Goal: Information Seeking & Learning: Compare options

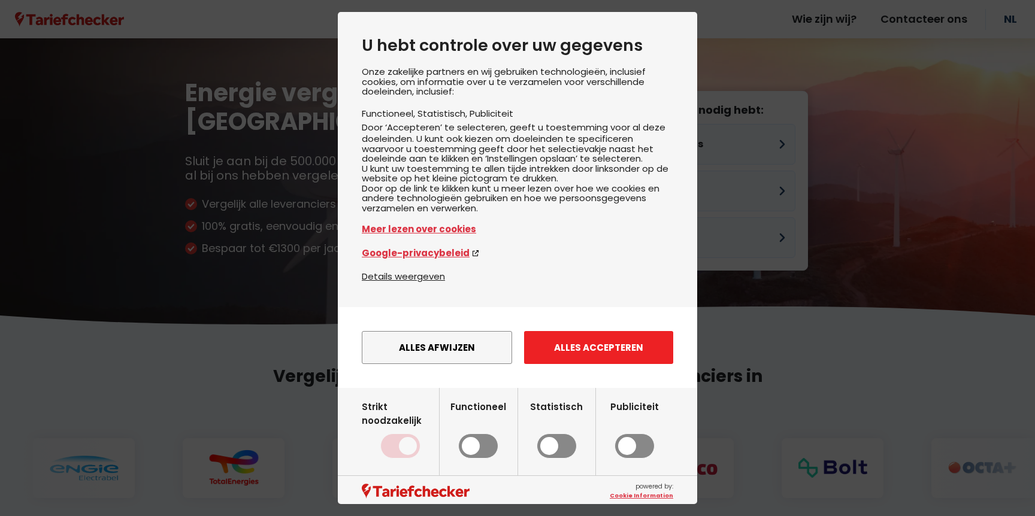
click at [591, 364] on button "Alles accepteren" at bounding box center [598, 347] width 149 height 33
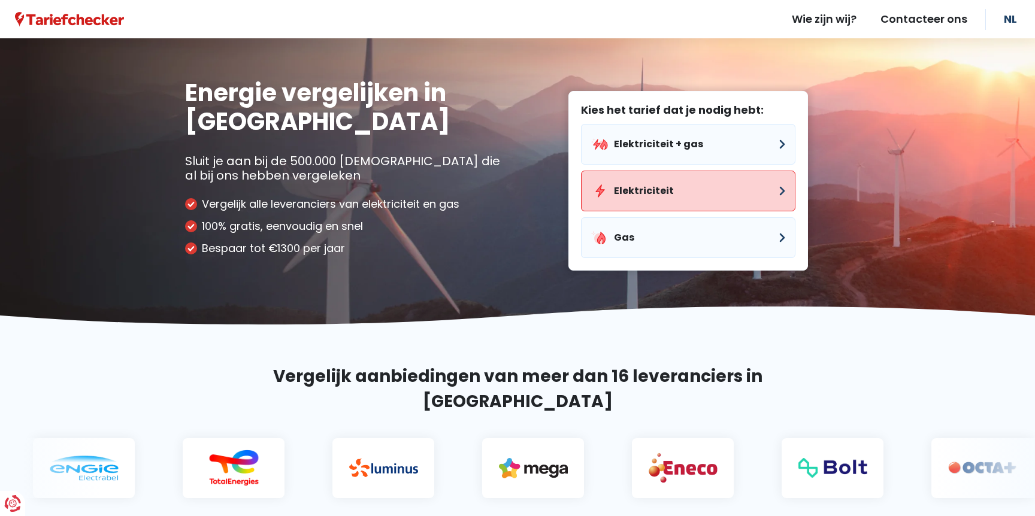
click at [651, 181] on button "Elektriciteit" at bounding box center [688, 191] width 214 height 41
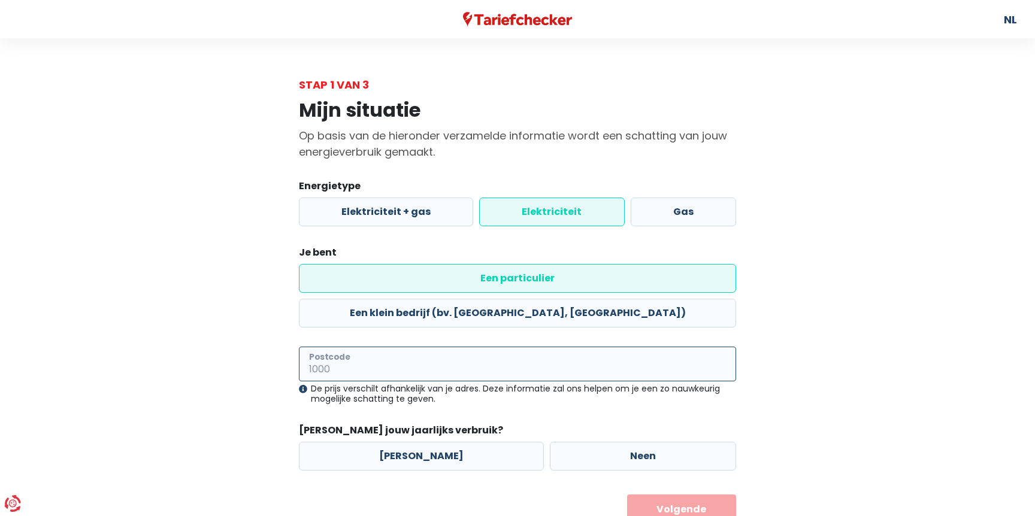
click at [347, 347] on input "Postcode" at bounding box center [517, 364] width 437 height 35
type input "8860"
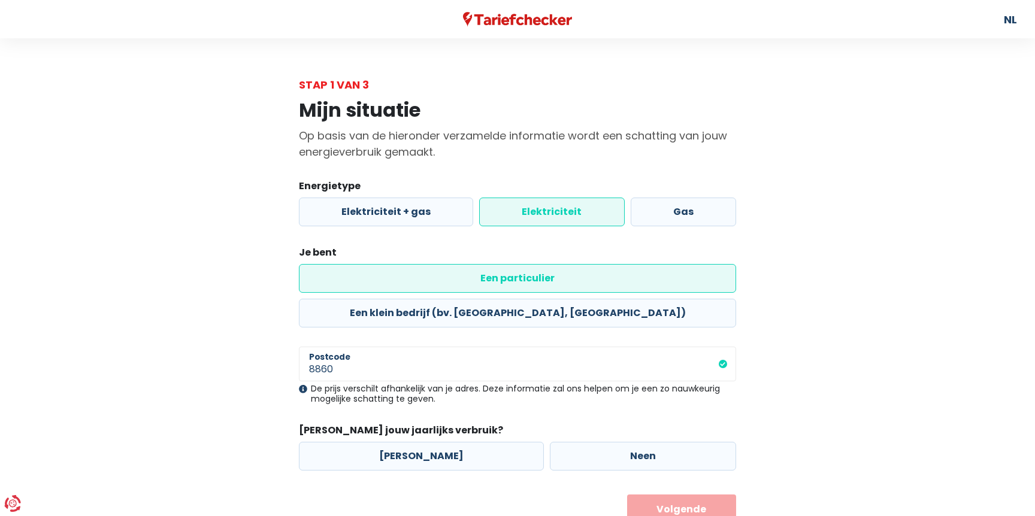
click at [244, 371] on div "Mijn situatie Op basis van de hieronder verzamelde informatie wordt een schatti…" at bounding box center [517, 309] width 683 height 432
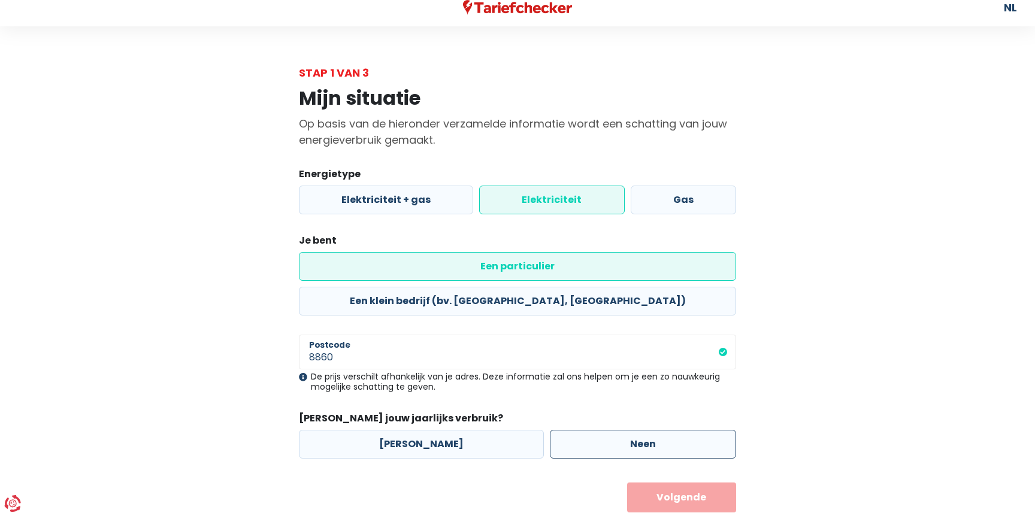
scroll to position [11, 0]
click at [657, 431] on label "Neen" at bounding box center [643, 445] width 186 height 29
click at [657, 431] on input "Neen" at bounding box center [643, 445] width 186 height 29
radio input "true"
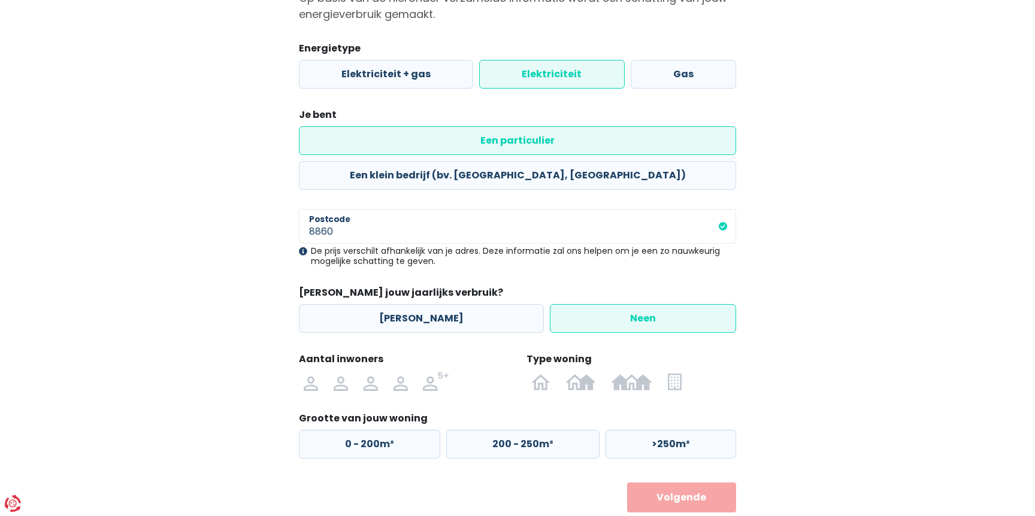
scroll to position [137, 0]
click at [395, 373] on img at bounding box center [401, 382] width 14 height 19
click at [395, 373] on input "radio" at bounding box center [401, 382] width 30 height 19
radio input "true"
click at [543, 373] on img at bounding box center [540, 382] width 19 height 19
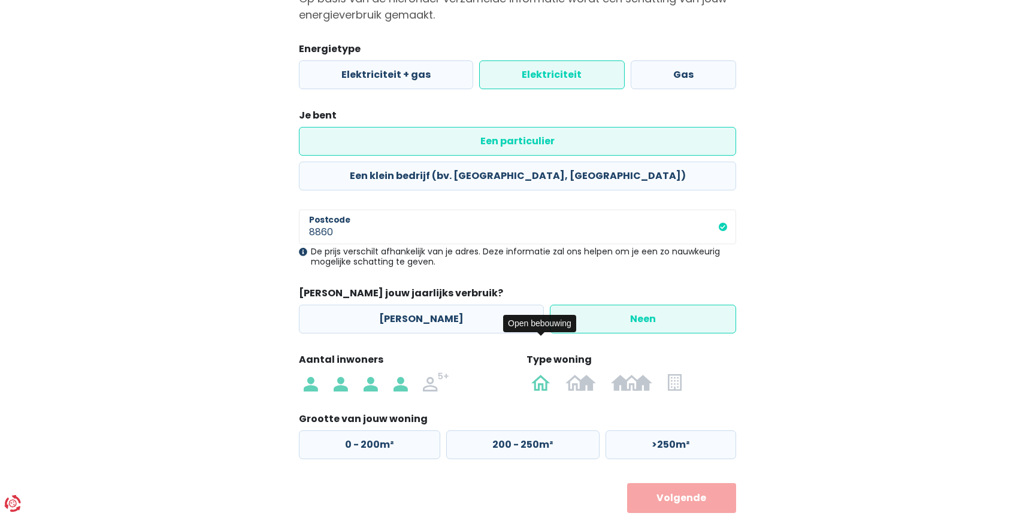
click at [543, 373] on input "radio" at bounding box center [541, 382] width 35 height 19
radio input "true"
drag, startPoint x: 646, startPoint y: 406, endPoint x: 634, endPoint y: 416, distance: 15.3
click at [646, 431] on label ">250m²" at bounding box center [671, 445] width 131 height 29
click at [646, 431] on input ">250m²" at bounding box center [671, 445] width 131 height 29
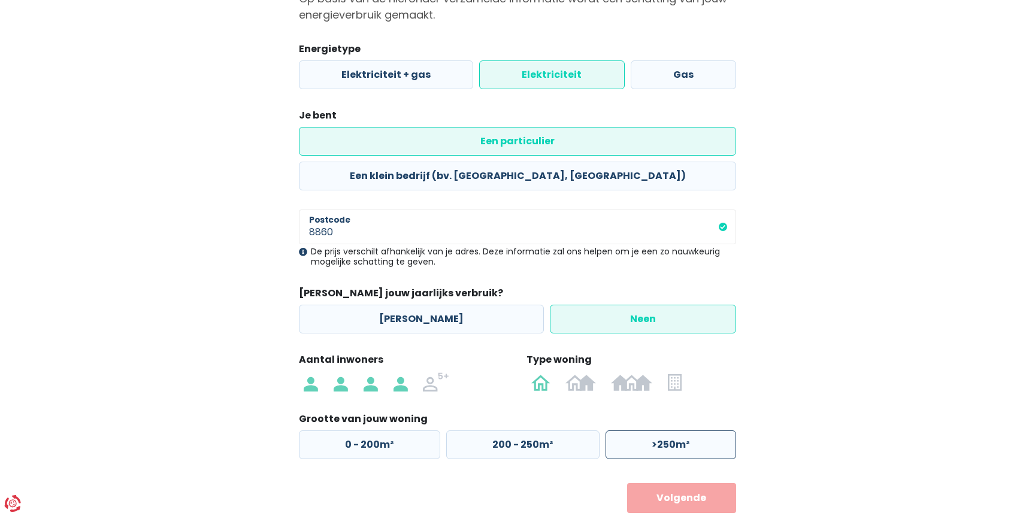
radio input "true"
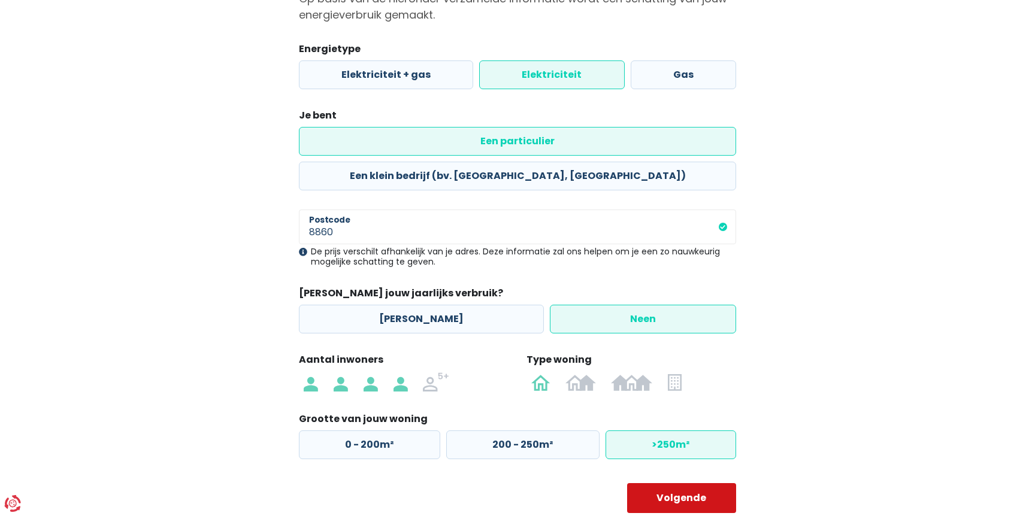
click at [678, 483] on button "Volgende" at bounding box center [682, 498] width 110 height 30
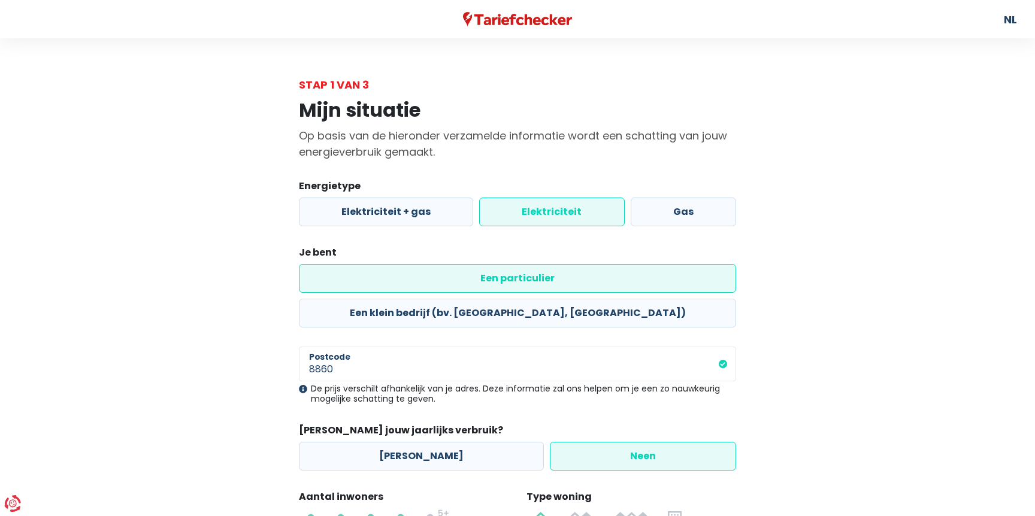
select select
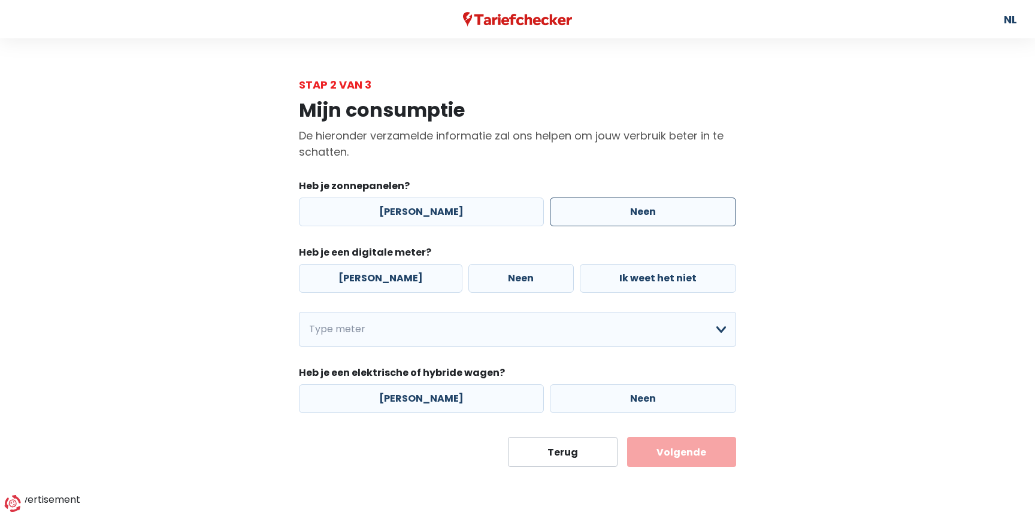
click at [664, 213] on label "Neen" at bounding box center [643, 212] width 186 height 29
click at [664, 213] on input "Neen" at bounding box center [643, 212] width 186 height 29
radio input "true"
click at [355, 279] on label "[PERSON_NAME]" at bounding box center [381, 278] width 164 height 29
click at [355, 279] on input "[PERSON_NAME]" at bounding box center [381, 278] width 164 height 29
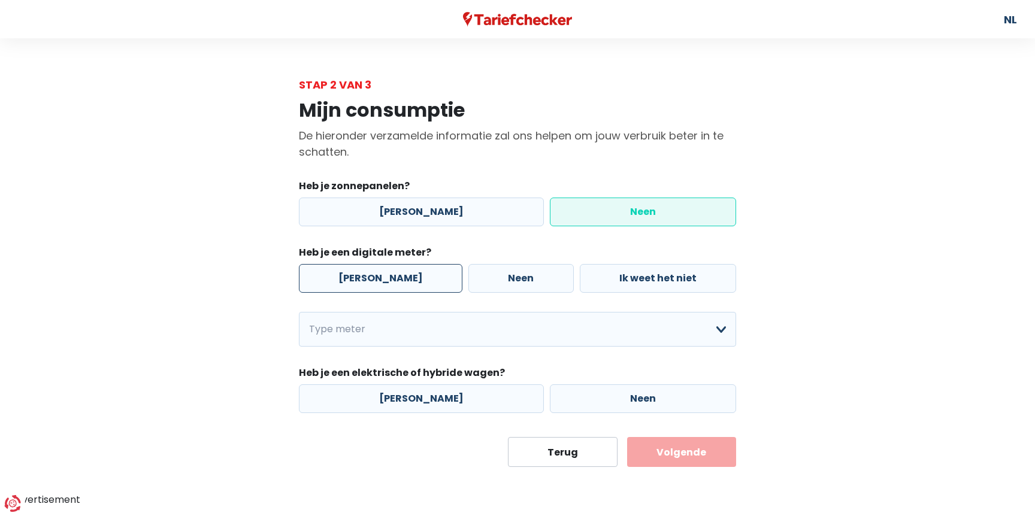
radio input "true"
select select "day_night_bi_hourly"
click at [578, 400] on label "Neen" at bounding box center [643, 399] width 186 height 29
click at [578, 400] on input "Neen" at bounding box center [643, 399] width 186 height 29
radio input "true"
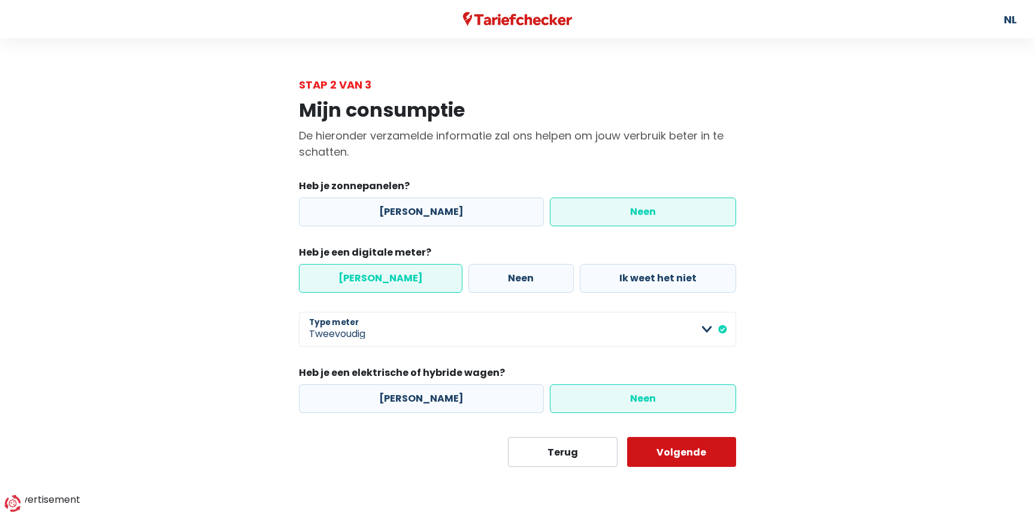
click at [670, 448] on button "Volgende" at bounding box center [682, 452] width 110 height 30
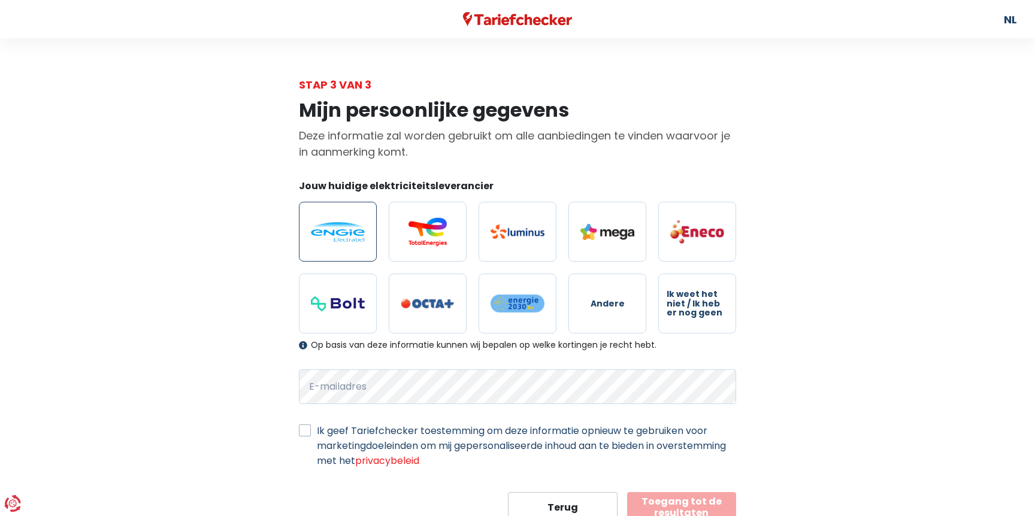
click at [343, 238] on img at bounding box center [338, 232] width 54 height 20
click at [343, 238] on input "radio" at bounding box center [338, 232] width 78 height 60
radio input "true"
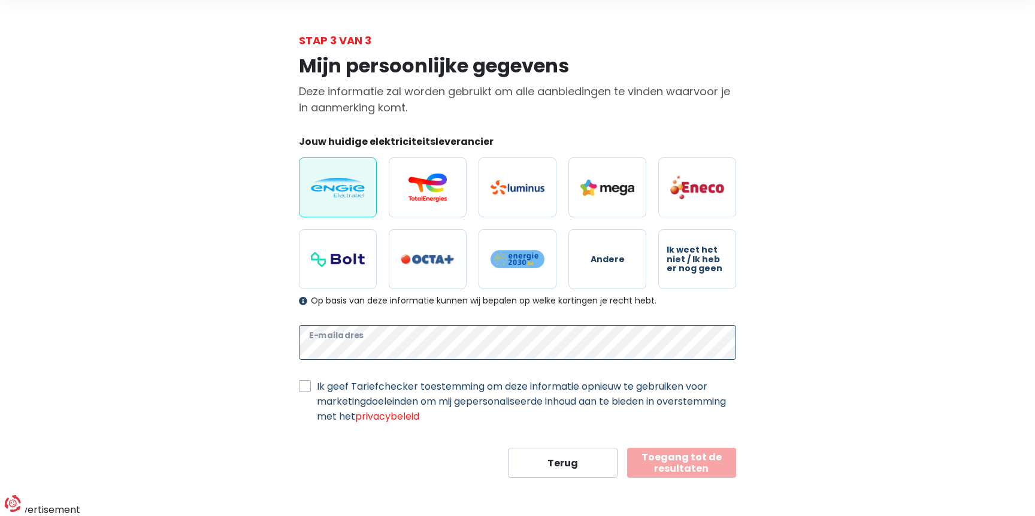
scroll to position [44, 0]
click at [186, 377] on div "Mijn persoonlijke gegevens Deze informatie zal worden gebruikt om alle aanbiedi…" at bounding box center [517, 264] width 683 height 430
click at [317, 388] on label "Ik geef Tariefchecker toestemming om deze informatie opnieuw te gebruiken voor …" at bounding box center [526, 401] width 419 height 45
click at [307, 388] on input "Ik geef Tariefchecker toestemming om deze informatie opnieuw te gebruiken voor …" at bounding box center [305, 385] width 12 height 12
checkbox input "true"
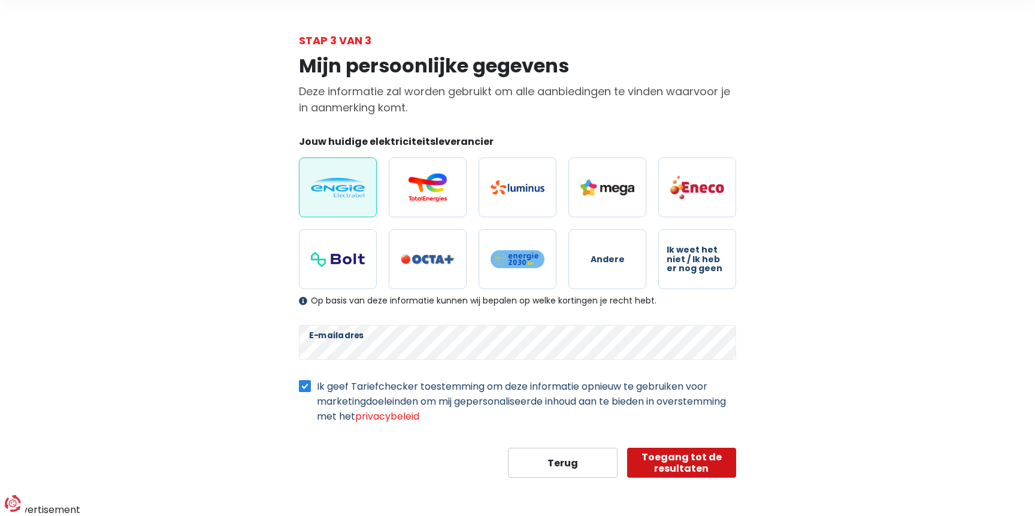
click at [687, 463] on button "Toegang tot de resultaten" at bounding box center [682, 463] width 110 height 30
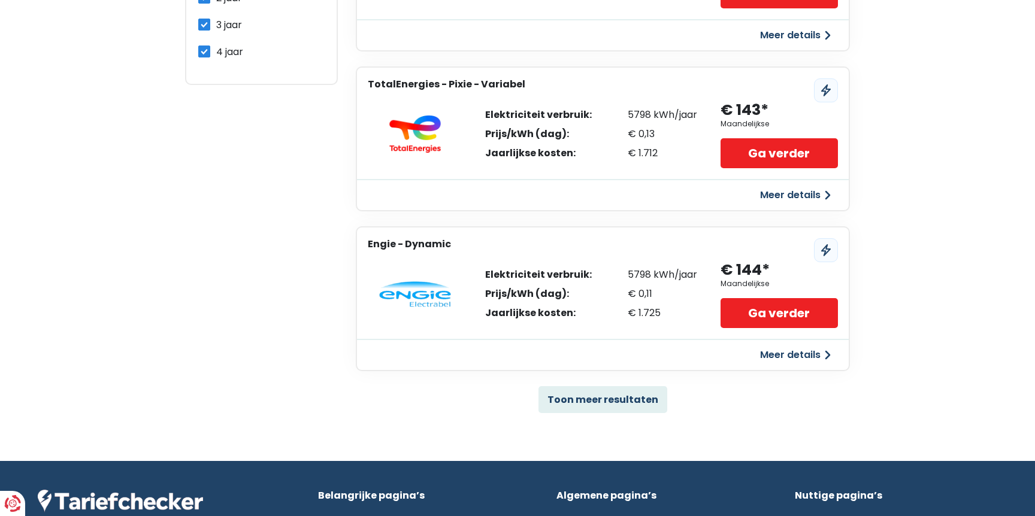
scroll to position [674, 0]
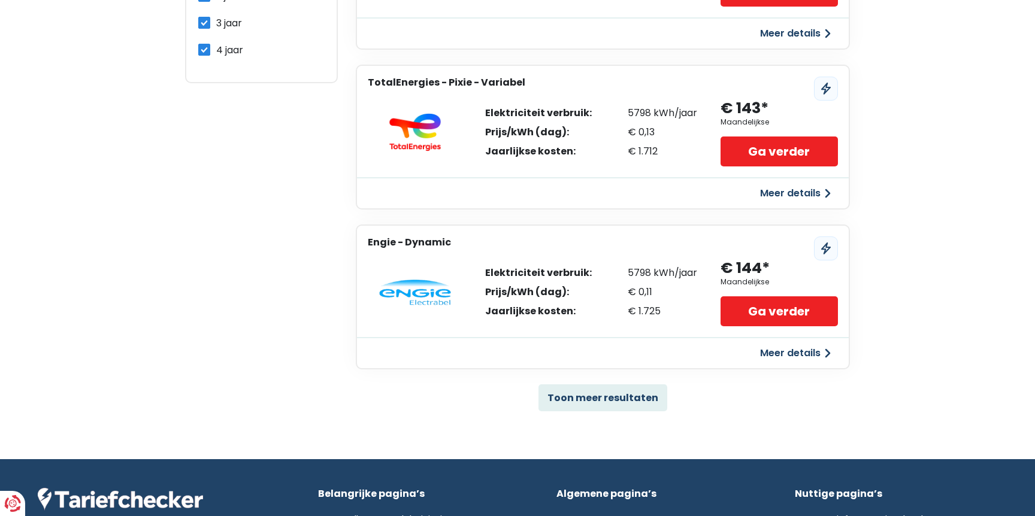
click at [798, 349] on button "Meer details" at bounding box center [795, 354] width 85 height 22
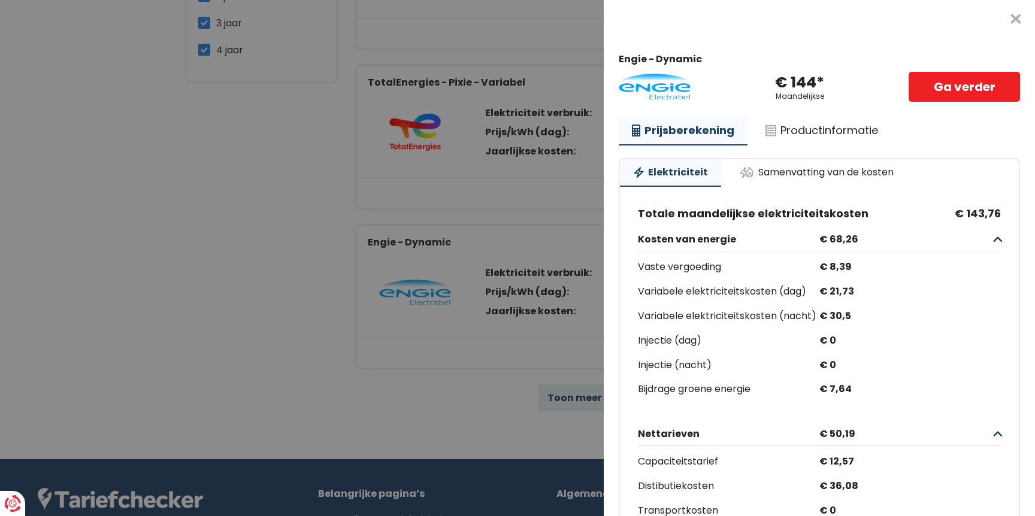
click at [1017, 18] on button "×" at bounding box center [1016, 19] width 38 height 38
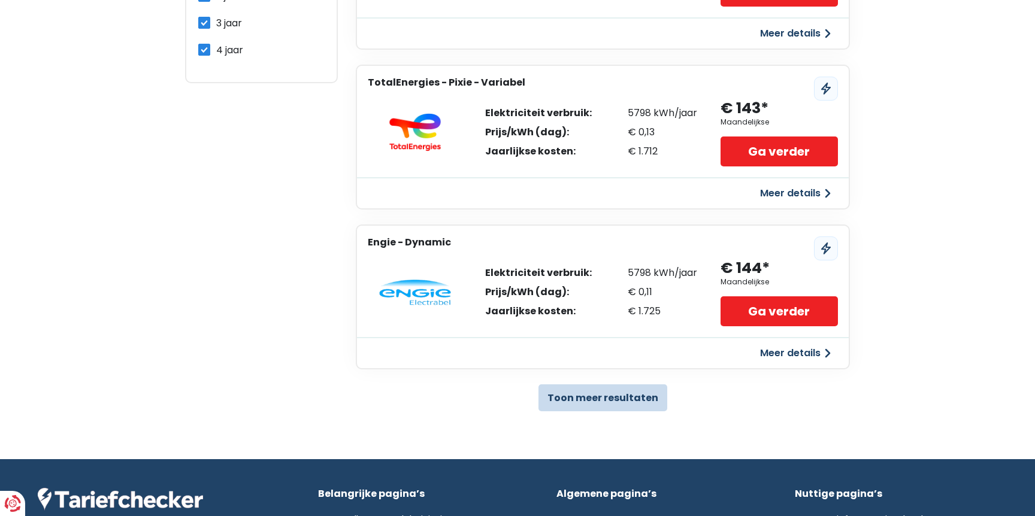
click at [563, 393] on button "Toon meer resultaten" at bounding box center [603, 398] width 129 height 27
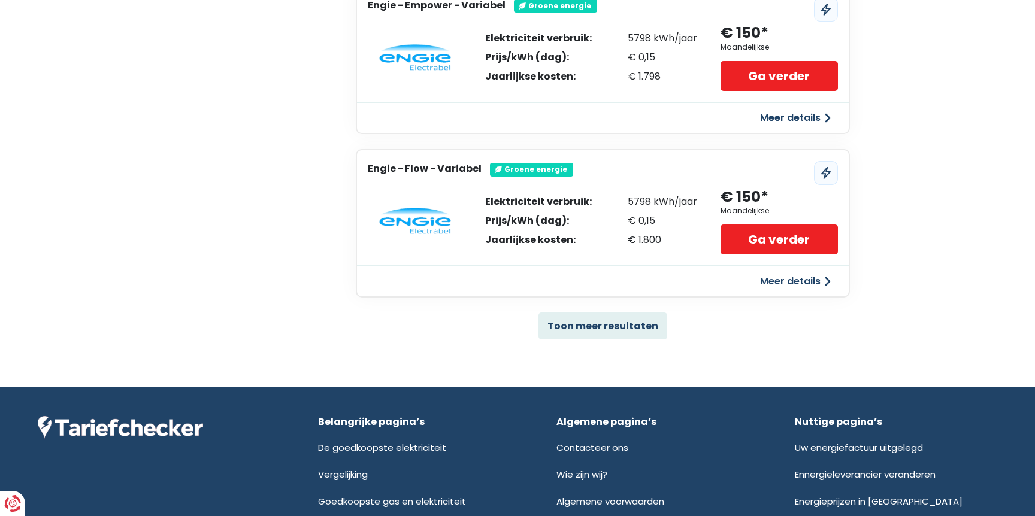
scroll to position [2373, 0]
click at [572, 315] on button "Toon meer resultaten" at bounding box center [603, 325] width 129 height 27
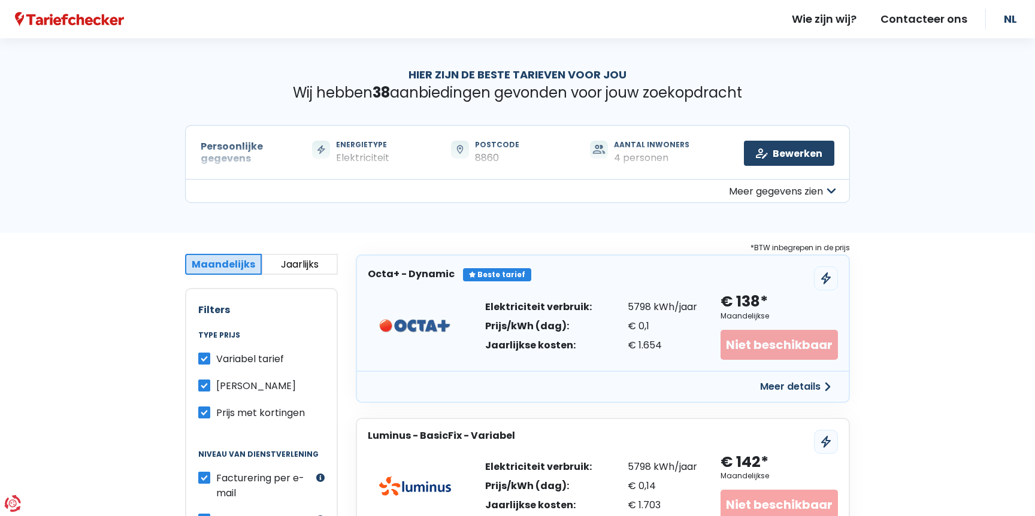
scroll to position [0, 0]
